Goal: Check status

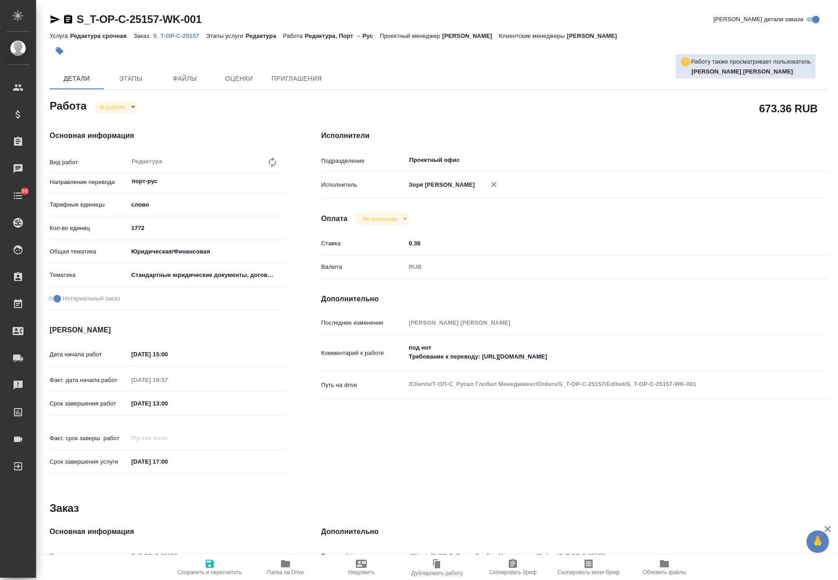
type textarea "x"
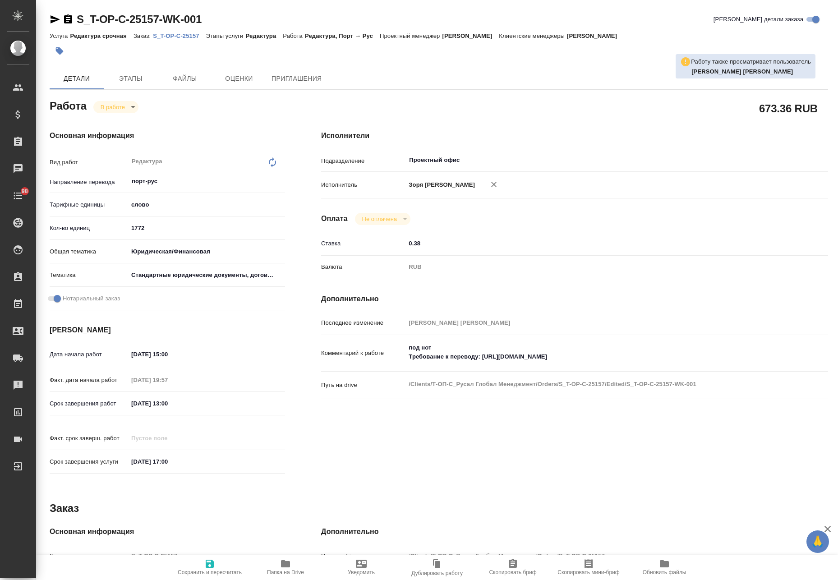
type textarea "x"
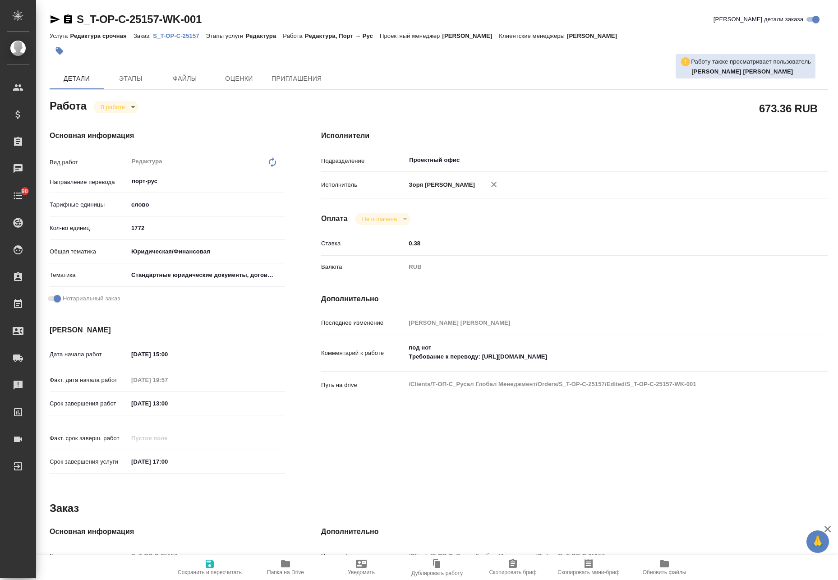
click at [181, 32] on p "S_T-OP-C-25157" at bounding box center [179, 35] width 53 height 7
type textarea "x"
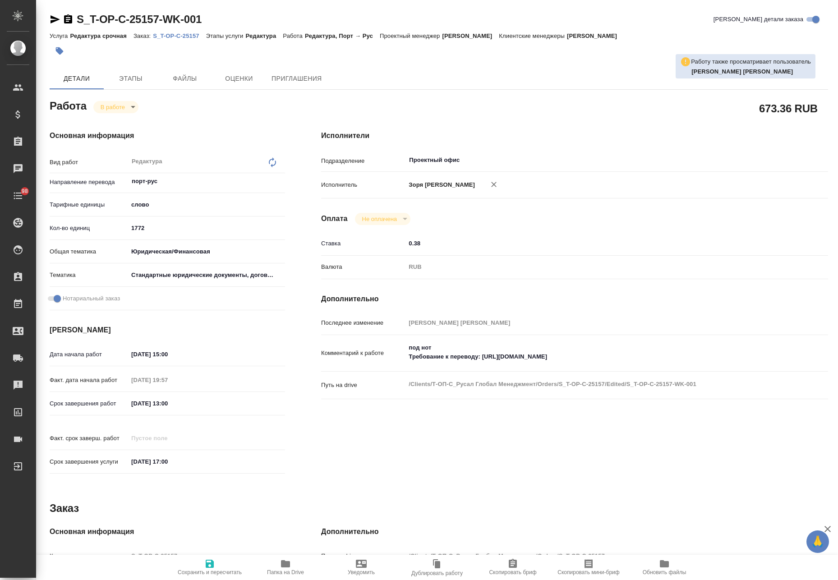
type textarea "x"
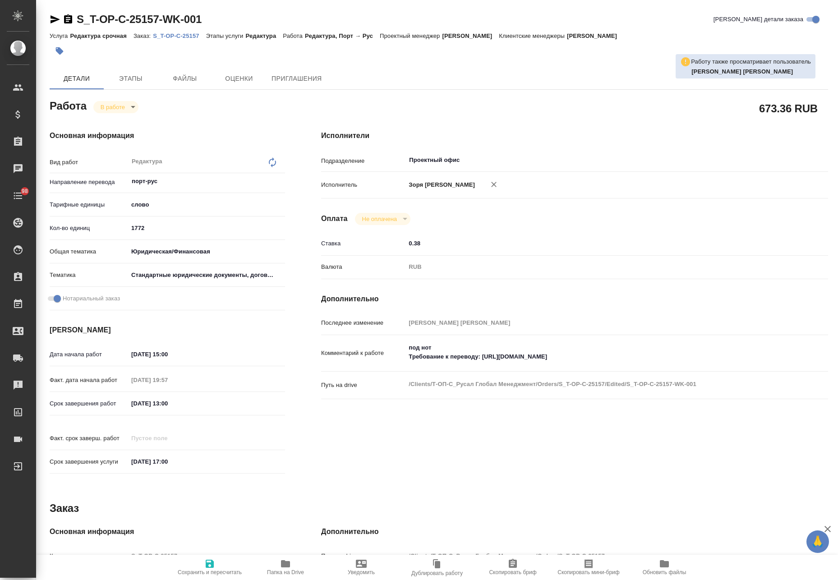
type textarea "x"
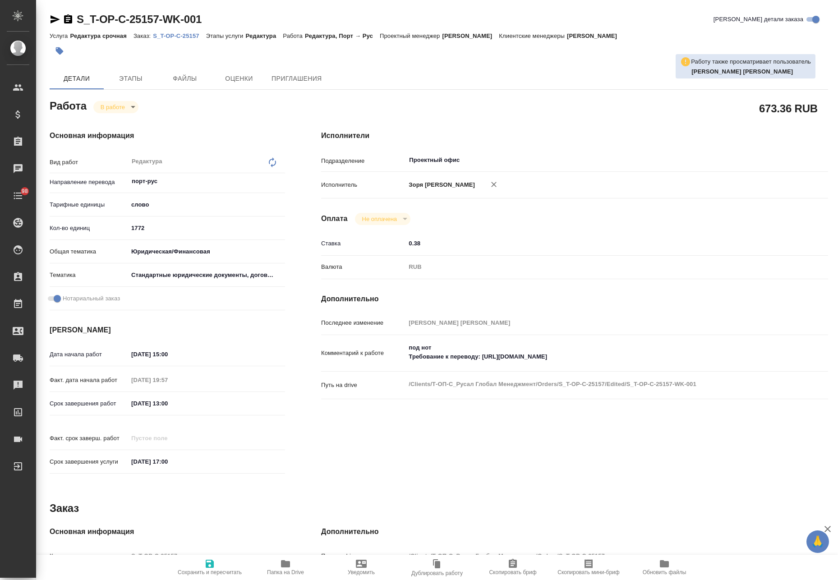
type textarea "x"
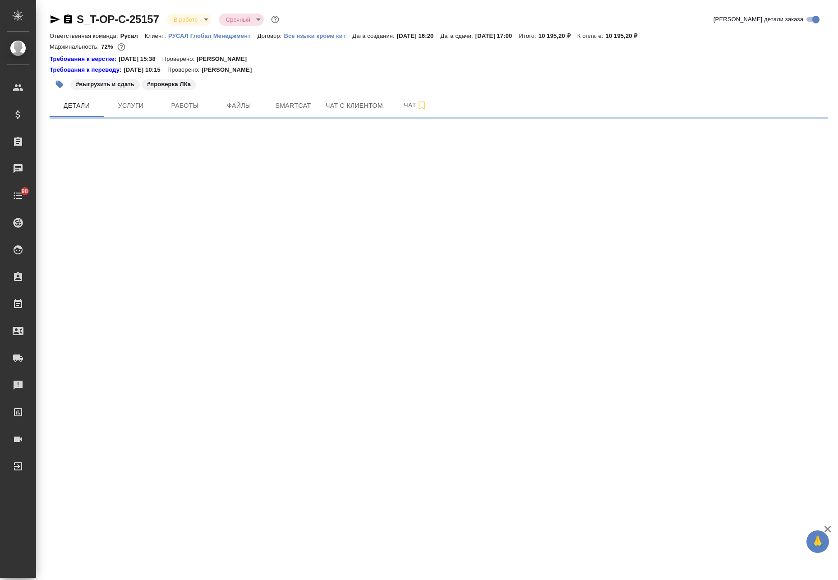
select select "RU"
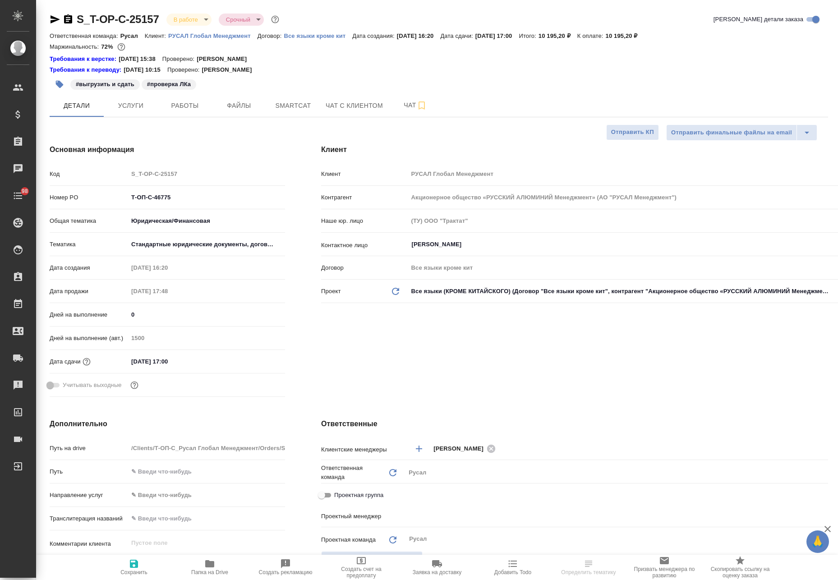
type textarea "x"
type input "[PERSON_NAME]"
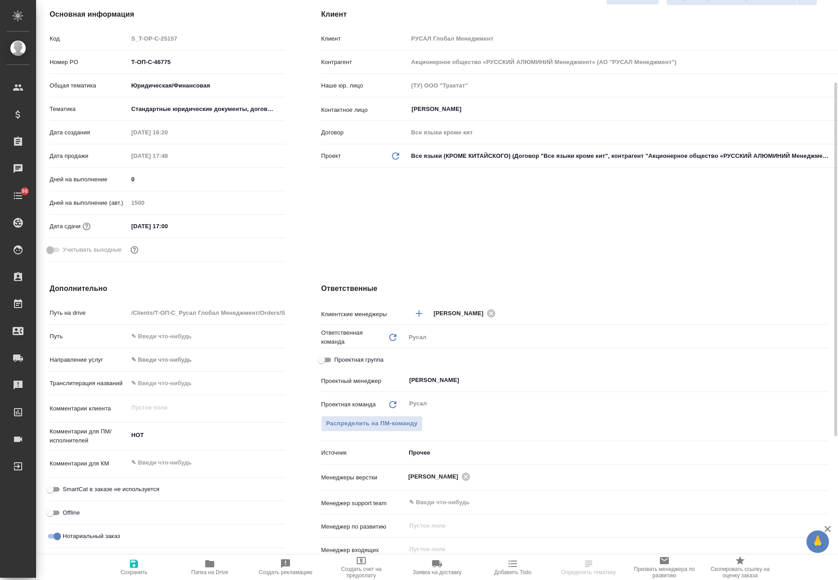
type textarea "x"
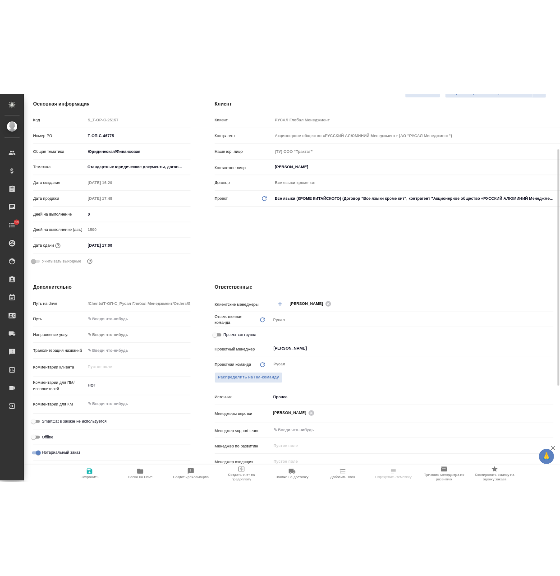
scroll to position [0, 0]
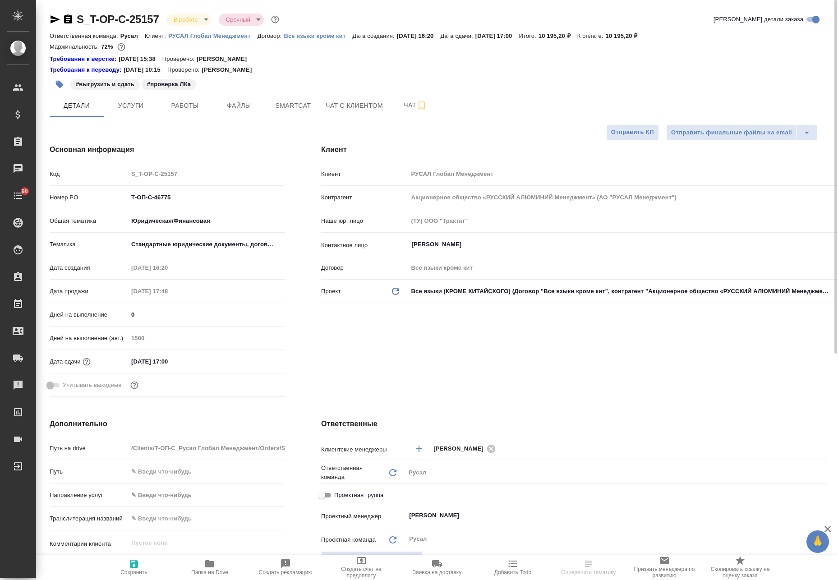
type textarea "x"
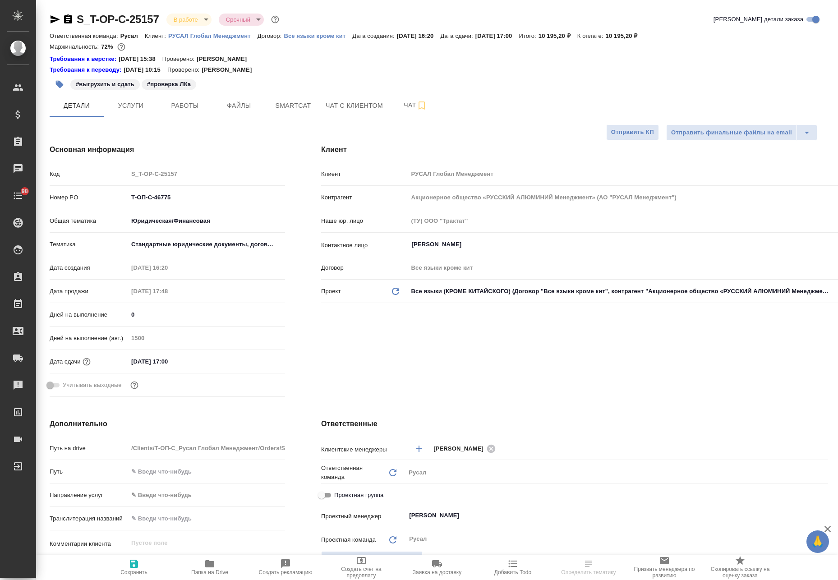
type textarea "x"
click at [186, 109] on span "Работы" at bounding box center [184, 105] width 43 height 11
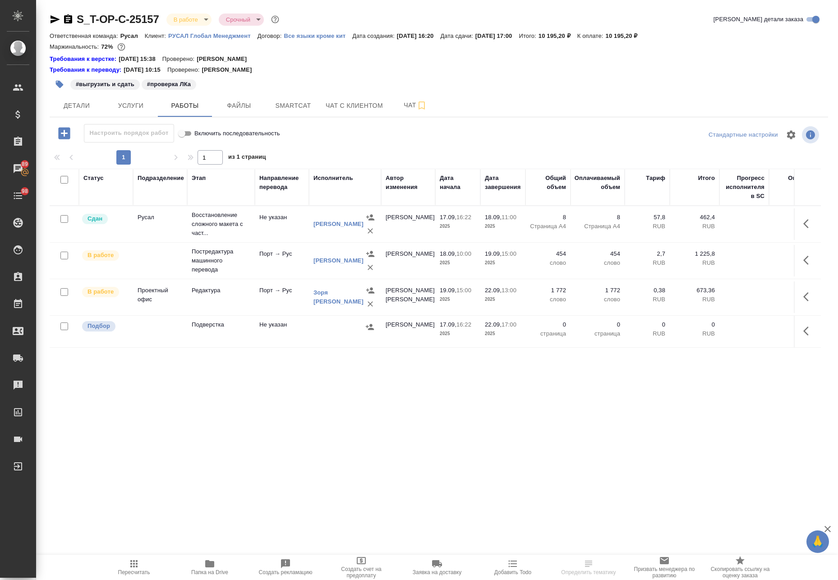
click at [84, 459] on div "Статус Подразделение Этап Направление перевода Исполнитель Автор изменения Дата…" at bounding box center [435, 439] width 771 height 541
click at [302, 108] on span "Smartcat" at bounding box center [292, 105] width 43 height 11
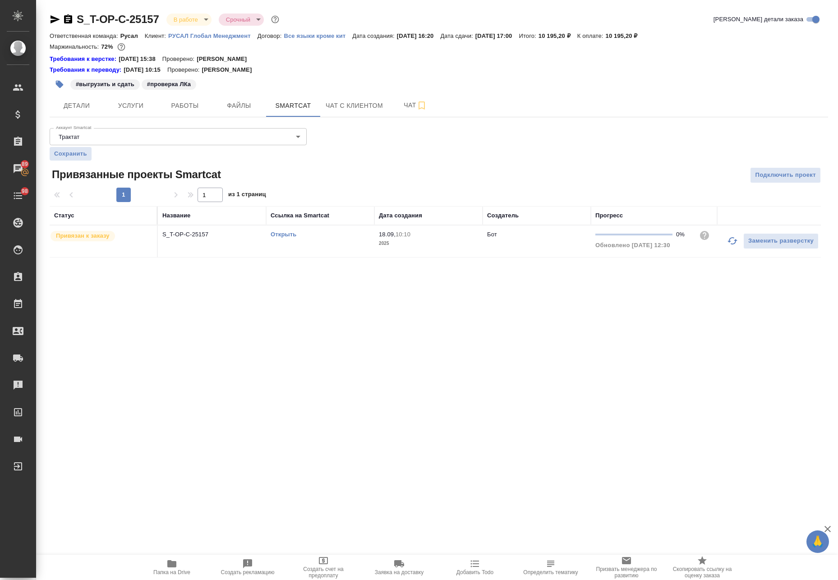
click at [289, 235] on link "Открыть" at bounding box center [284, 234] width 26 height 7
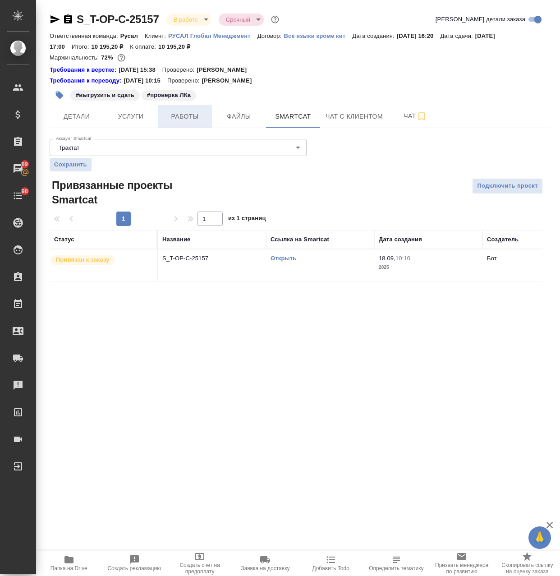
click at [197, 112] on span "Работы" at bounding box center [184, 116] width 43 height 11
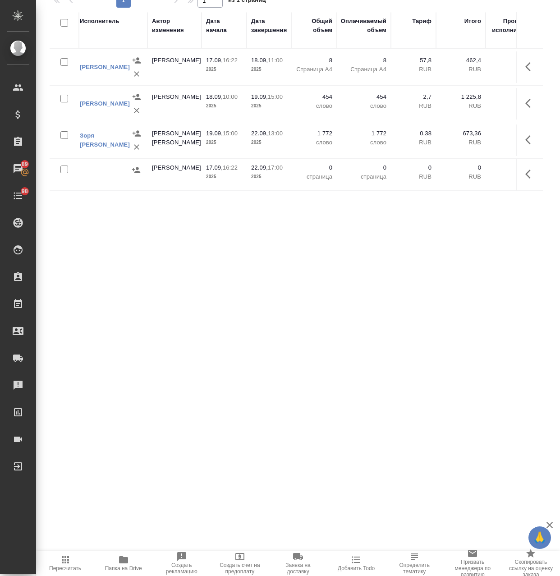
scroll to position [0, 252]
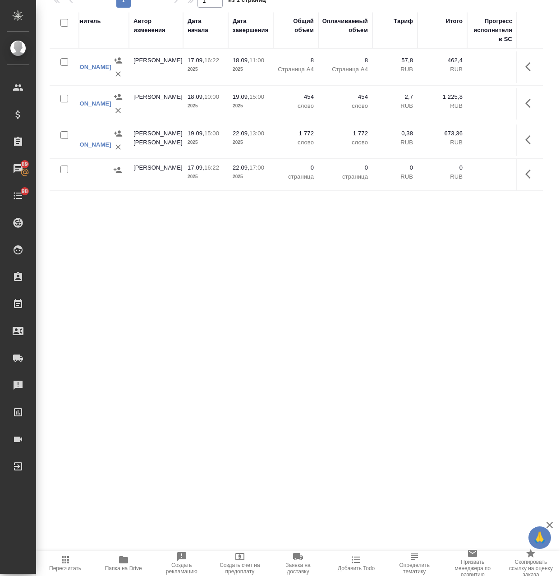
drag, startPoint x: 420, startPoint y: 93, endPoint x: 401, endPoint y: 94, distance: 19.4
click at [401, 94] on tr "В работе Постредактура машинного перевода Порт → [PERSON_NAME] [PERSON_NAME] 18…" at bounding box center [275, 104] width 954 height 37
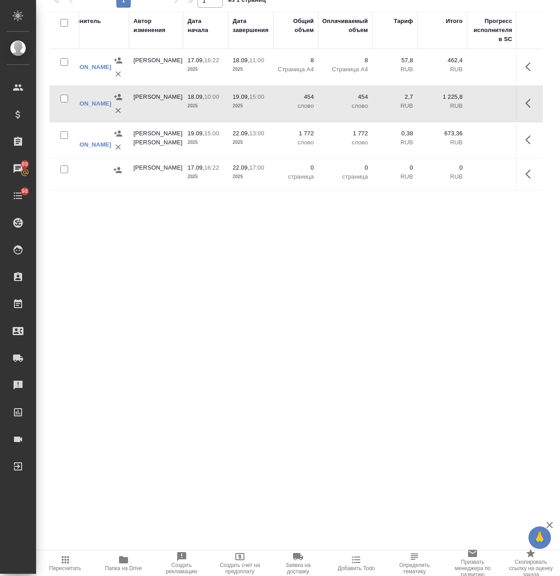
drag, startPoint x: 498, startPoint y: 339, endPoint x: 441, endPoint y: 334, distance: 56.5
click at [498, 339] on div "Статус Подразделение Этап Направление перевода Исполнитель Автор изменения Дата…" at bounding box center [296, 282] width 493 height 541
